Goal: Information Seeking & Learning: Learn about a topic

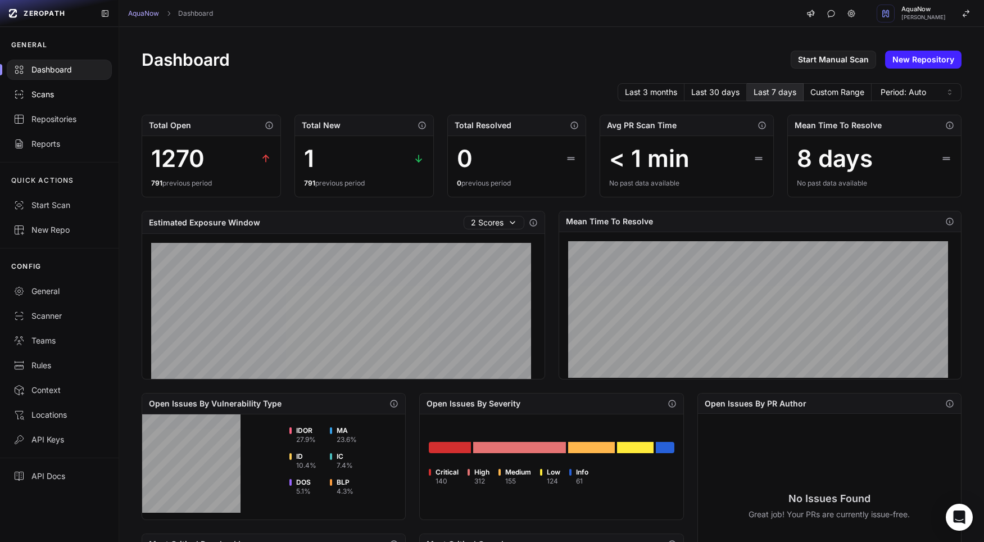
click at [38, 89] on div "Scans" at bounding box center [59, 94] width 92 height 11
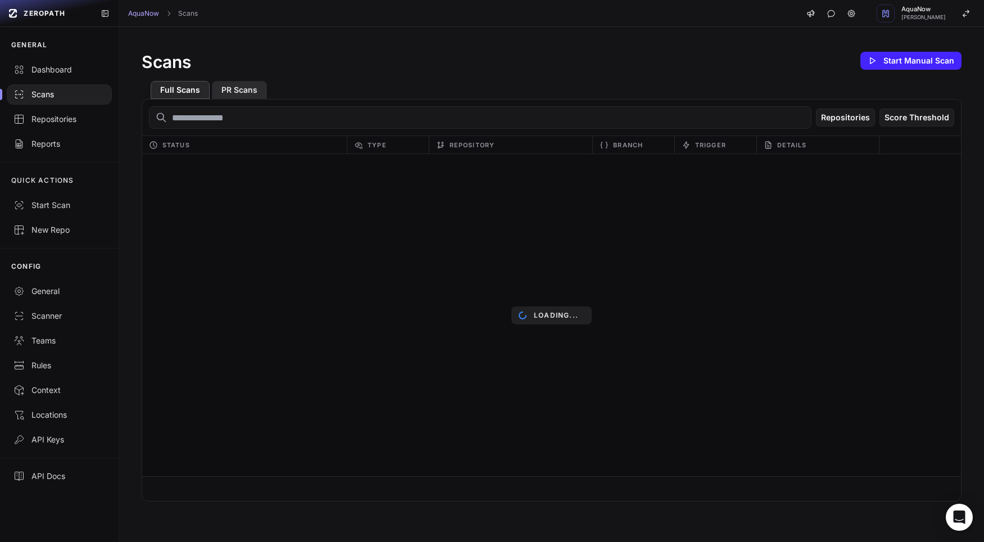
click at [224, 93] on button "PR Scans" at bounding box center [239, 90] width 55 height 18
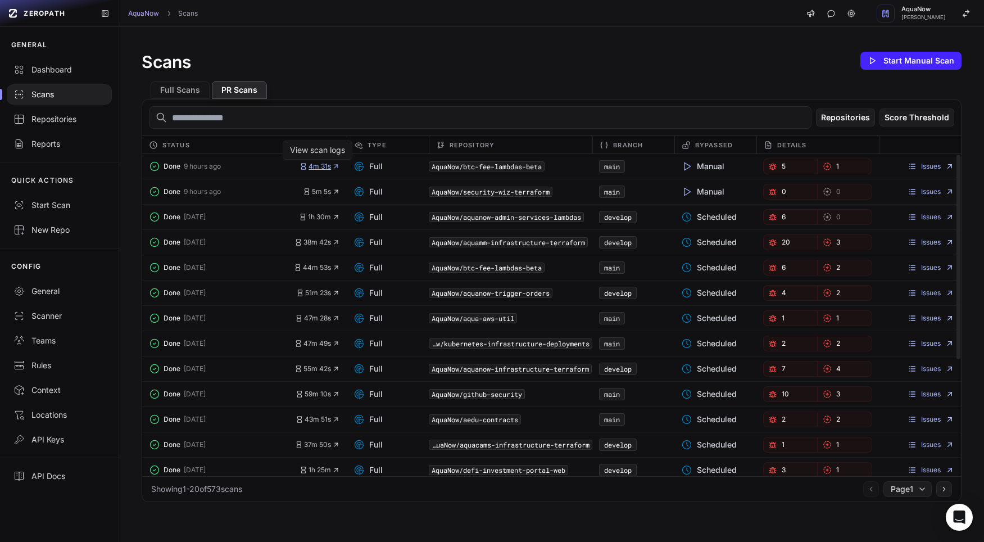
click at [322, 164] on span "4m 31s" at bounding box center [320, 166] width 40 height 9
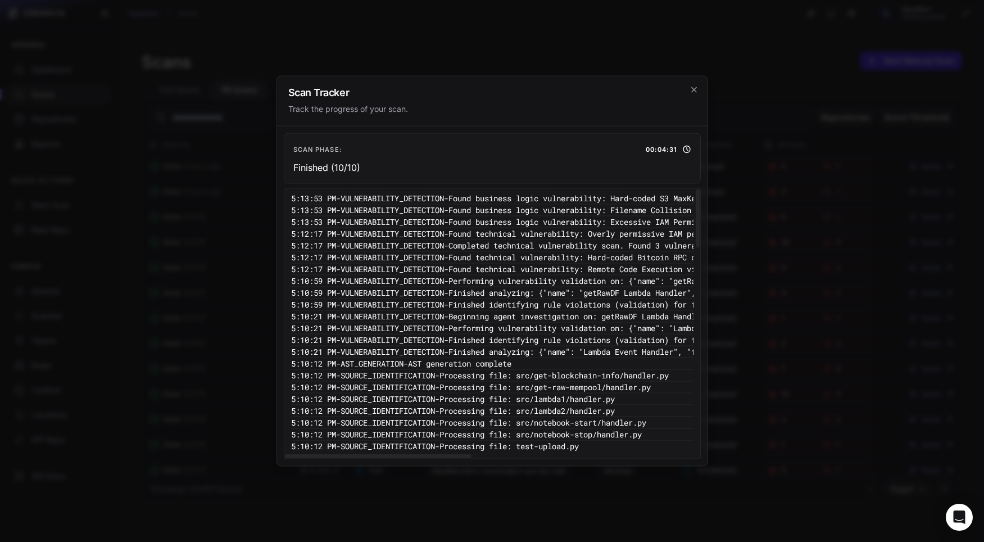
scroll to position [63, 0]
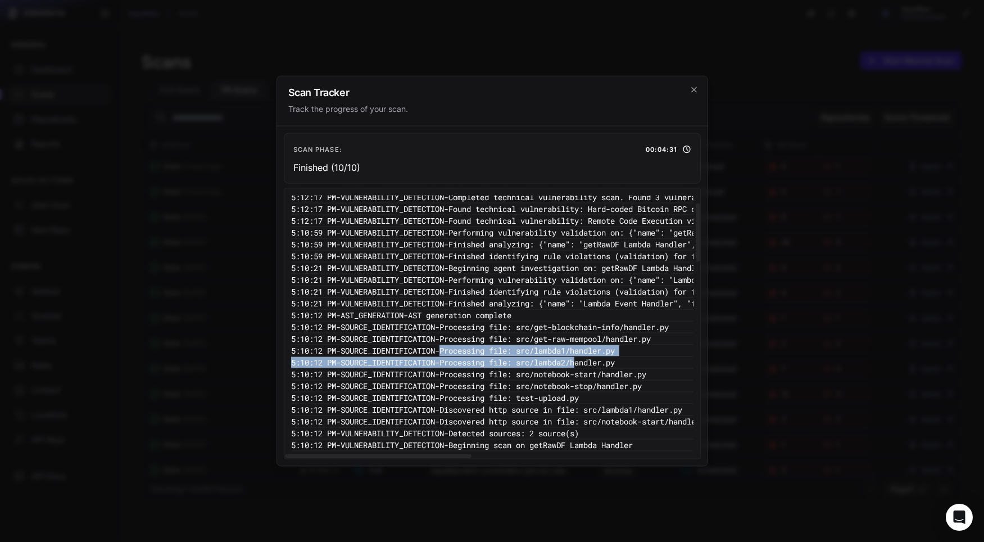
drag, startPoint x: 461, startPoint y: 349, endPoint x: 607, endPoint y: 365, distance: 146.5
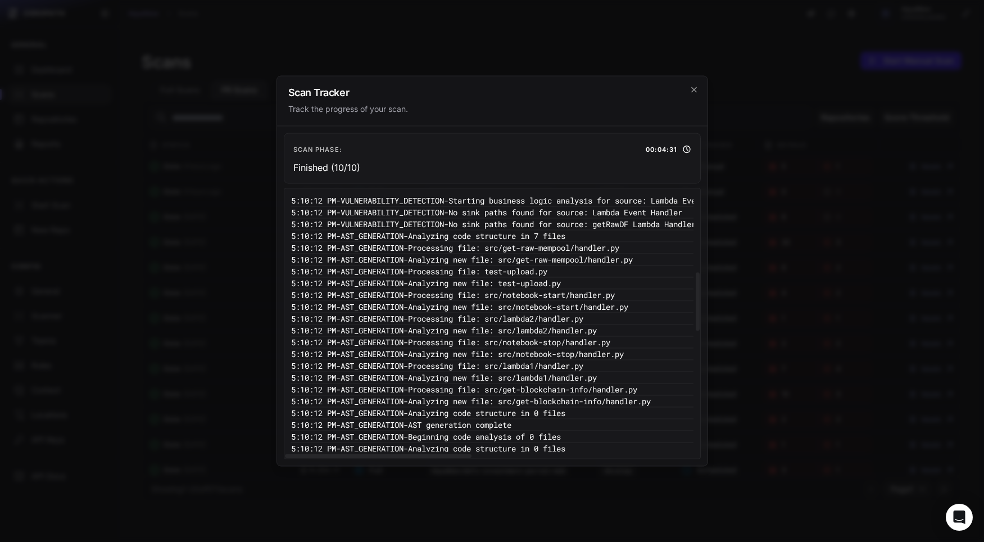
scroll to position [622, 0]
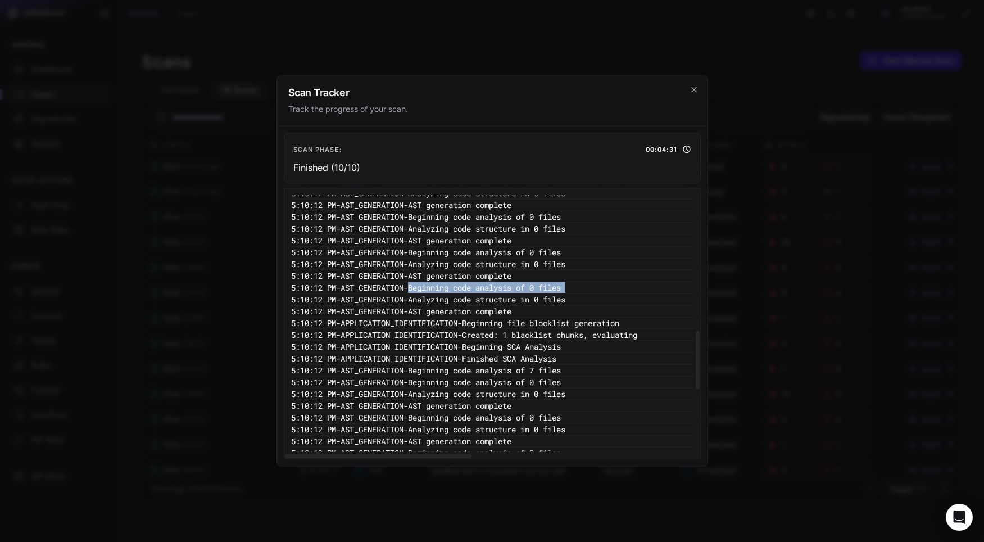
drag, startPoint x: 441, startPoint y: 283, endPoint x: 581, endPoint y: 294, distance: 140.4
click at [581, 294] on div "5:13:53 PM - VULNERABILITY_DETECTION - Completed business logic scan. Found 3 v…" at bounding box center [707, 164] width 832 height 1181
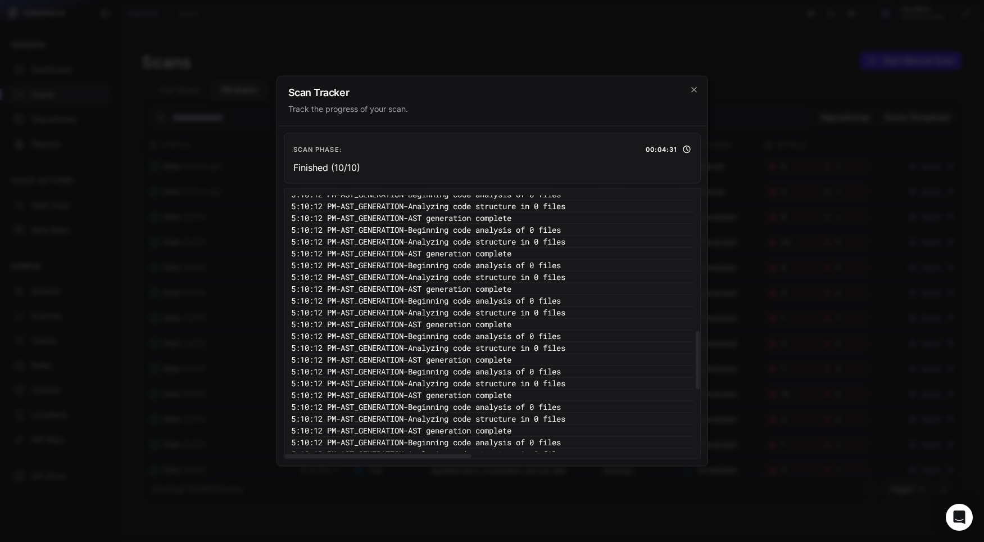
scroll to position [868, 0]
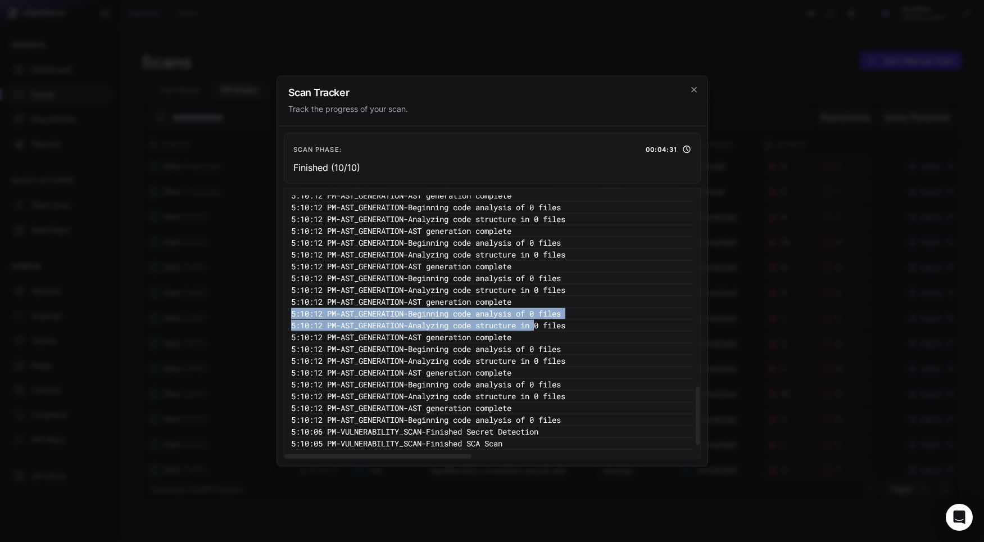
drag, startPoint x: 409, startPoint y: 308, endPoint x: 585, endPoint y: 368, distance: 185.6
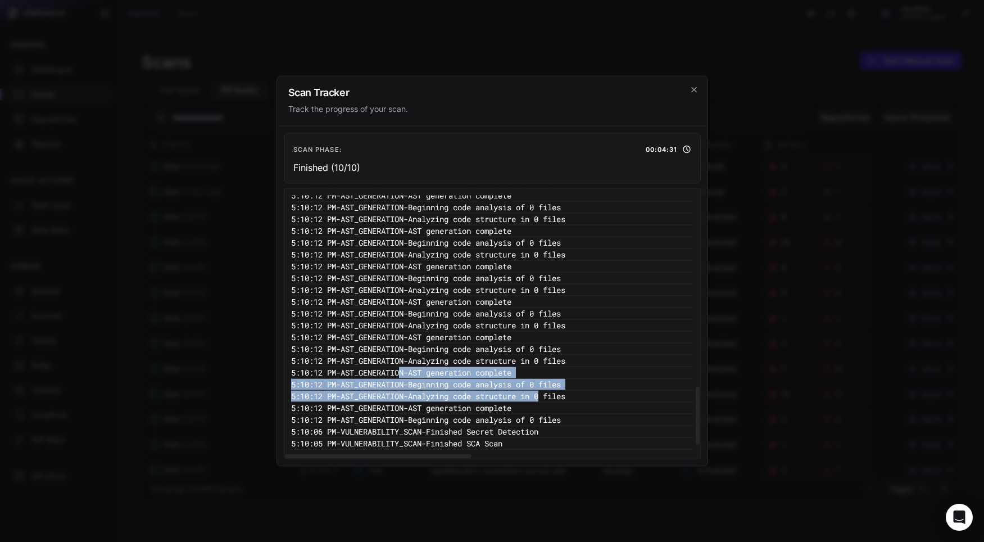
drag, startPoint x: 416, startPoint y: 372, endPoint x: 587, endPoint y: 399, distance: 173.6
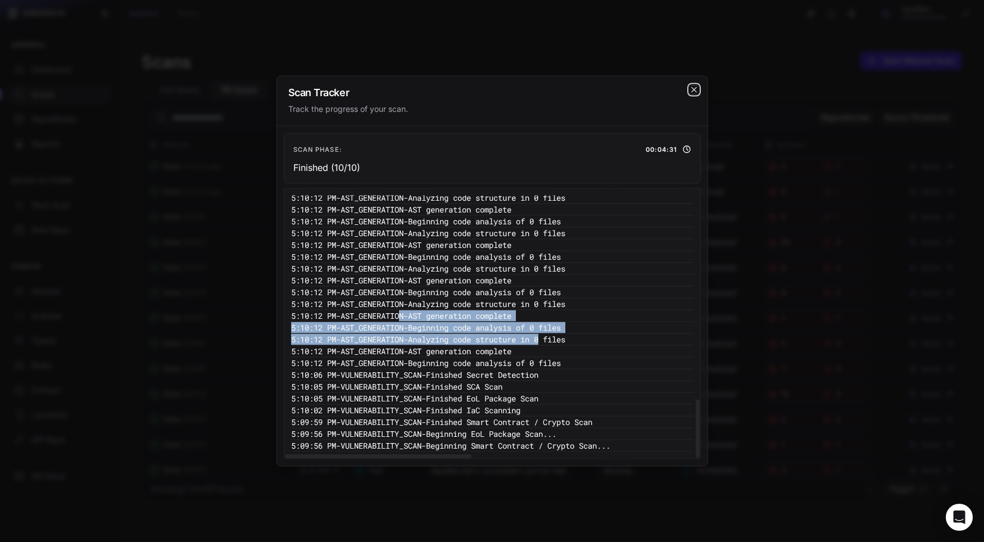
click at [693, 93] on icon "cross 2," at bounding box center [694, 89] width 9 height 9
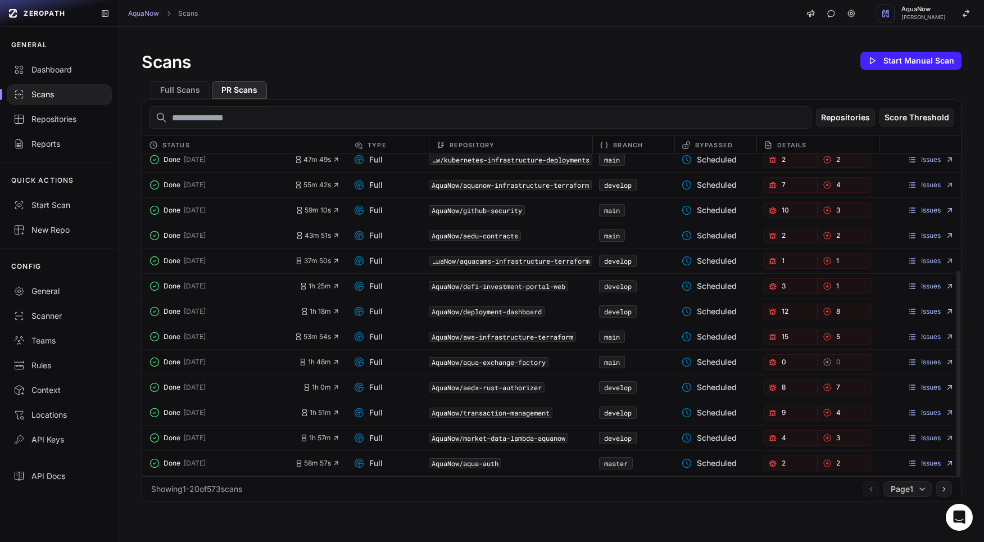
scroll to position [0, 0]
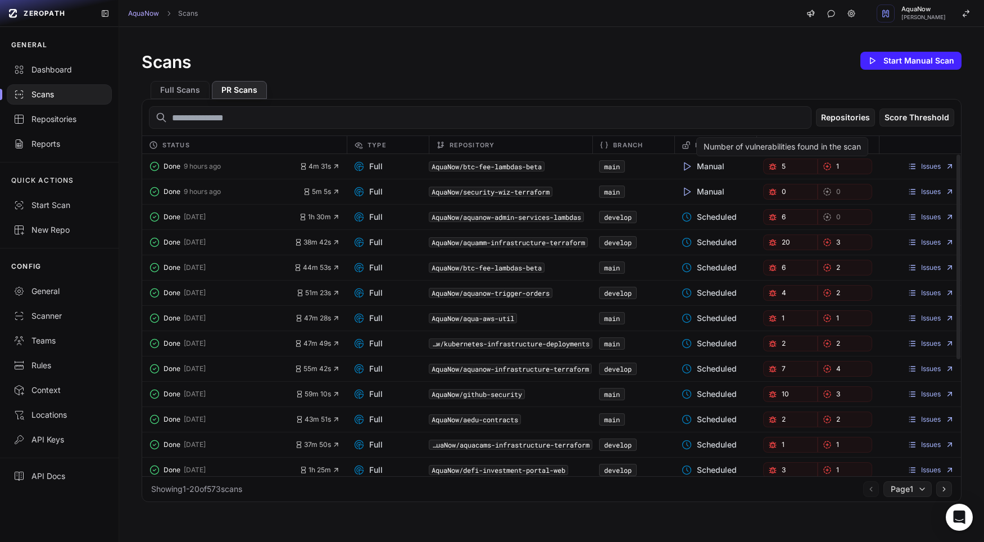
click at [787, 167] on link "5" at bounding box center [791, 167] width 55 height 16
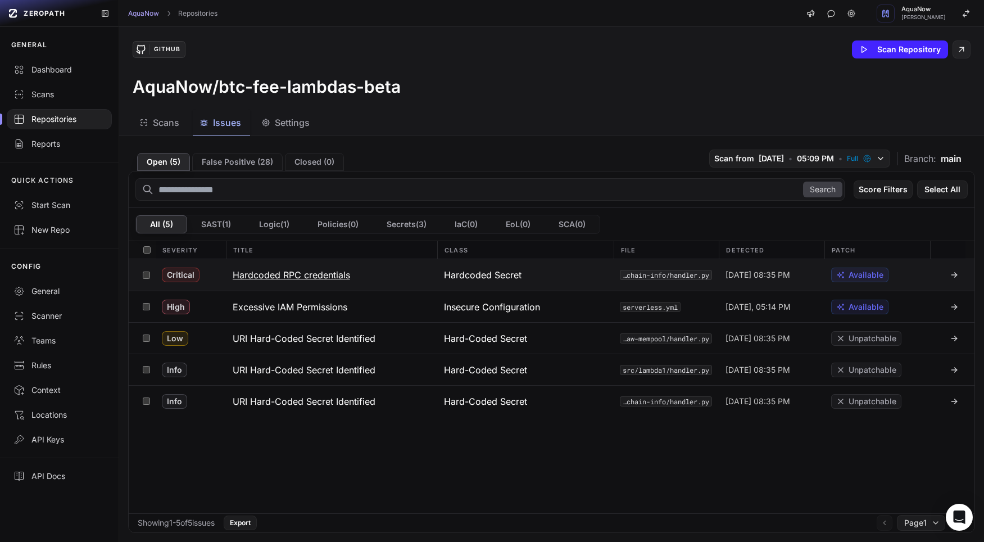
click at [261, 279] on h3 "Hardcoded RPC credentials" at bounding box center [292, 274] width 118 height 13
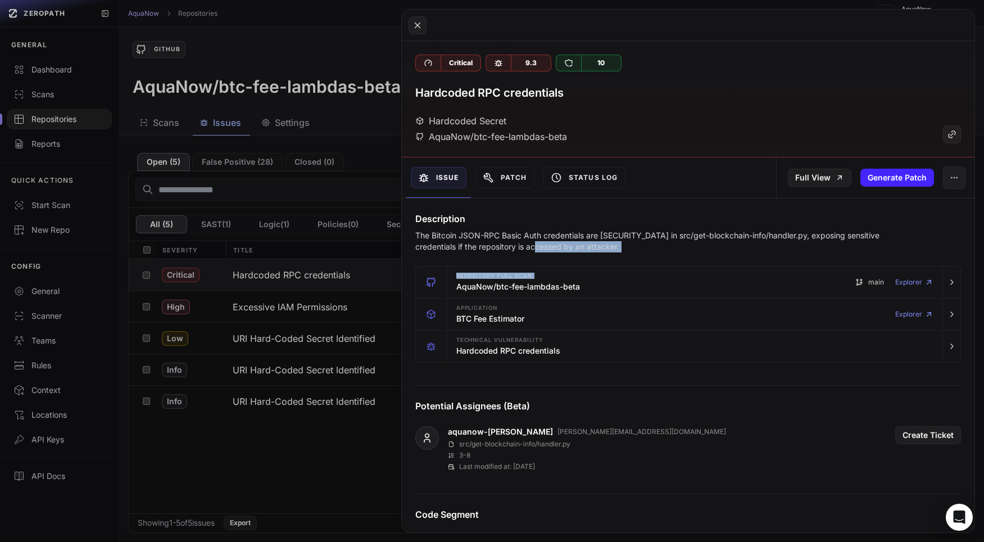
drag, startPoint x: 531, startPoint y: 245, endPoint x: 644, endPoint y: 263, distance: 115.0
click at [644, 263] on div "Description The Bitcoin JSON-RPC Basic Auth credentials are [SECURITY_DATA] in …" at bounding box center [688, 540] width 573 height 684
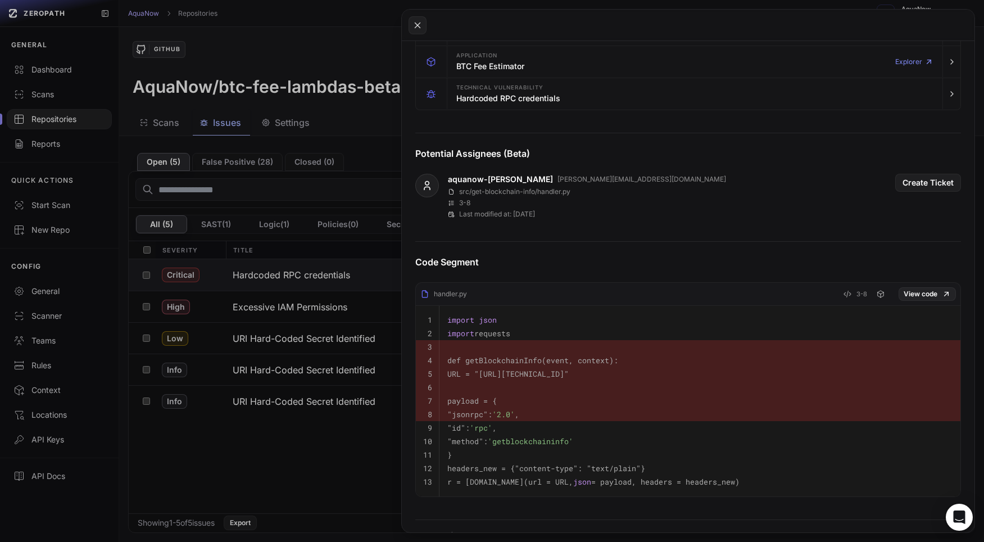
scroll to position [358, 0]
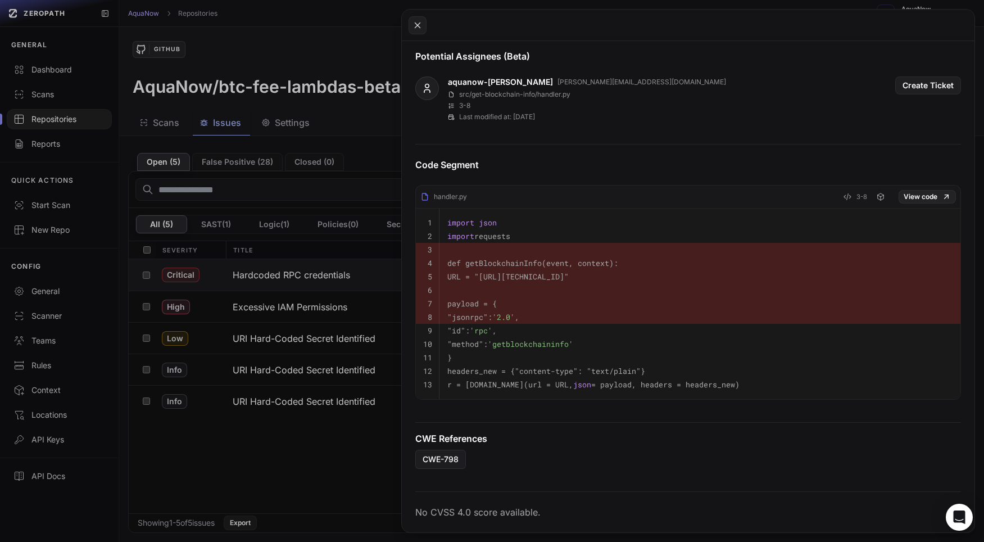
drag, startPoint x: 501, startPoint y: 268, endPoint x: 670, endPoint y: 269, distance: 168.7
click at [670, 270] on pre "URL = "[URL][TECHNICAL_ID]"" at bounding box center [701, 276] width 506 height 13
drag, startPoint x: 708, startPoint y: 269, endPoint x: 475, endPoint y: 260, distance: 234.0
click at [475, 260] on tbody "1 import json 2 import requests 3 4 def getBlockchainInfo(event, context): 5 UR…" at bounding box center [688, 304] width 545 height 191
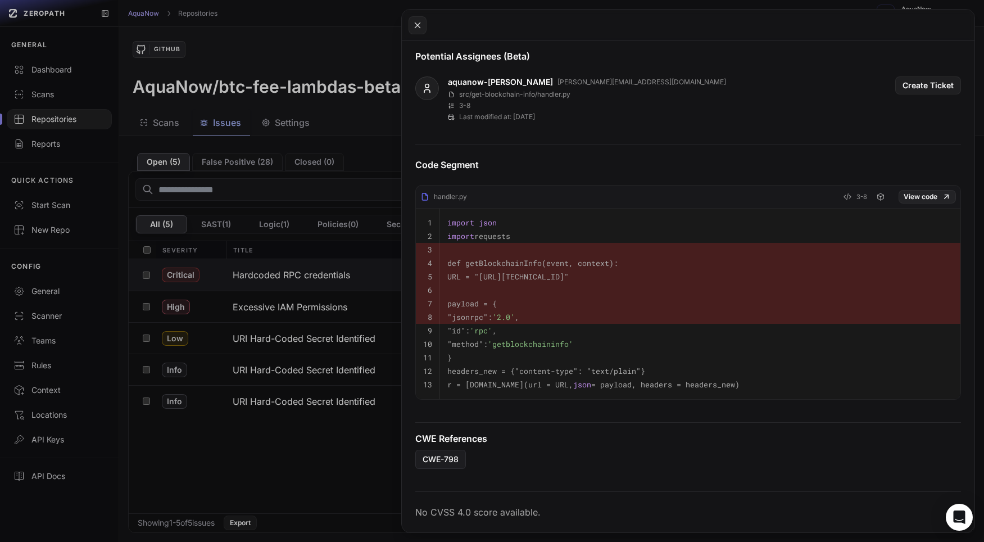
click at [475, 260] on pre "def getBlockchainInfo(event, context):" at bounding box center [701, 262] width 506 height 13
drag, startPoint x: 448, startPoint y: 246, endPoint x: 568, endPoint y: 300, distance: 131.4
click at [567, 300] on tbody "1 import json 2 import requests 3 4 def getBlockchainInfo(event, context): 5 UR…" at bounding box center [688, 304] width 545 height 191
click at [308, 450] on button at bounding box center [492, 271] width 984 height 542
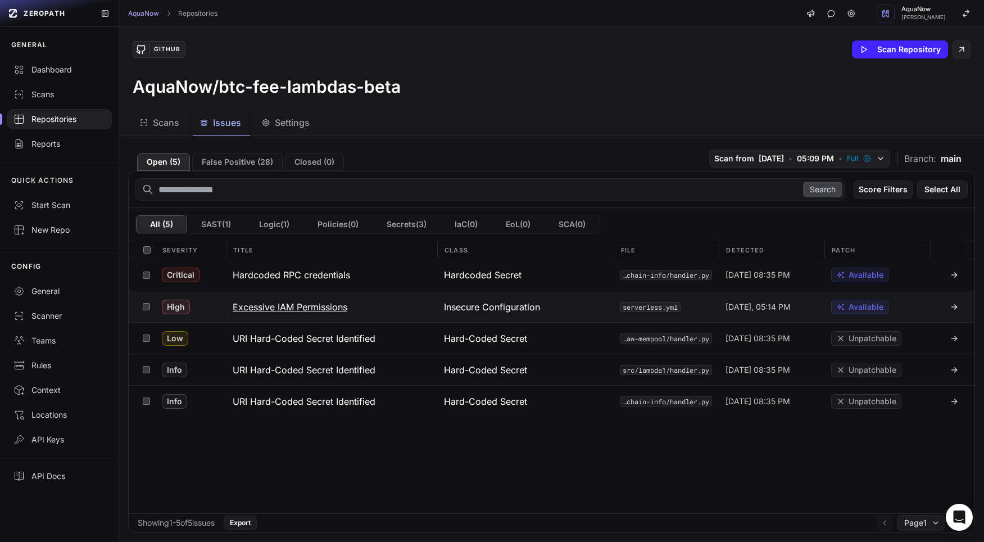
click at [310, 308] on h3 "Excessive IAM Permissions" at bounding box center [290, 306] width 115 height 13
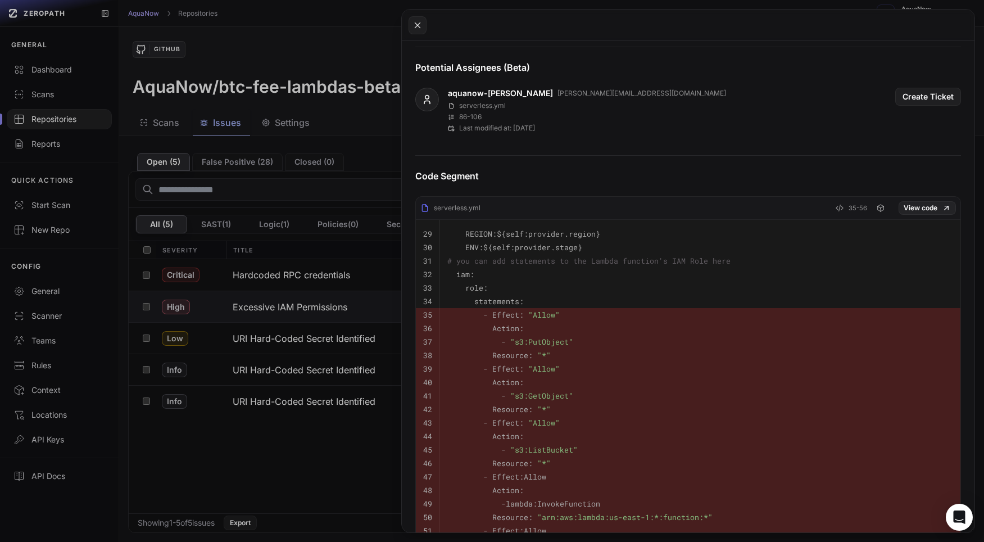
scroll to position [523, 0]
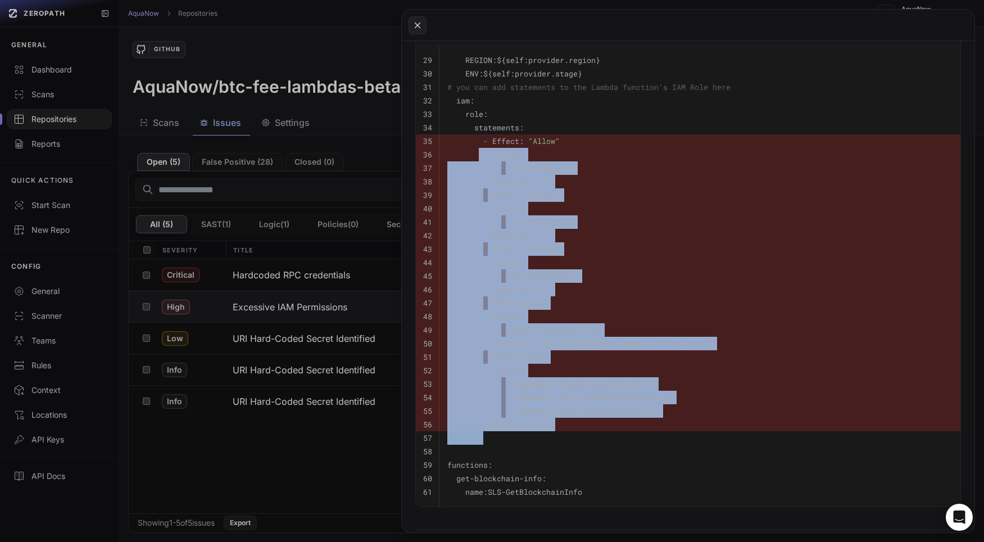
drag, startPoint x: 480, startPoint y: 155, endPoint x: 711, endPoint y: 442, distance: 369.1
click at [711, 442] on tbody "29 REGION: ${self:provider.region} 30 ENV: ${self:provider.stage} 31 # you can …" at bounding box center [688, 276] width 545 height 460
click at [347, 459] on button at bounding box center [492, 271] width 984 height 542
